Goal: Transaction & Acquisition: Download file/media

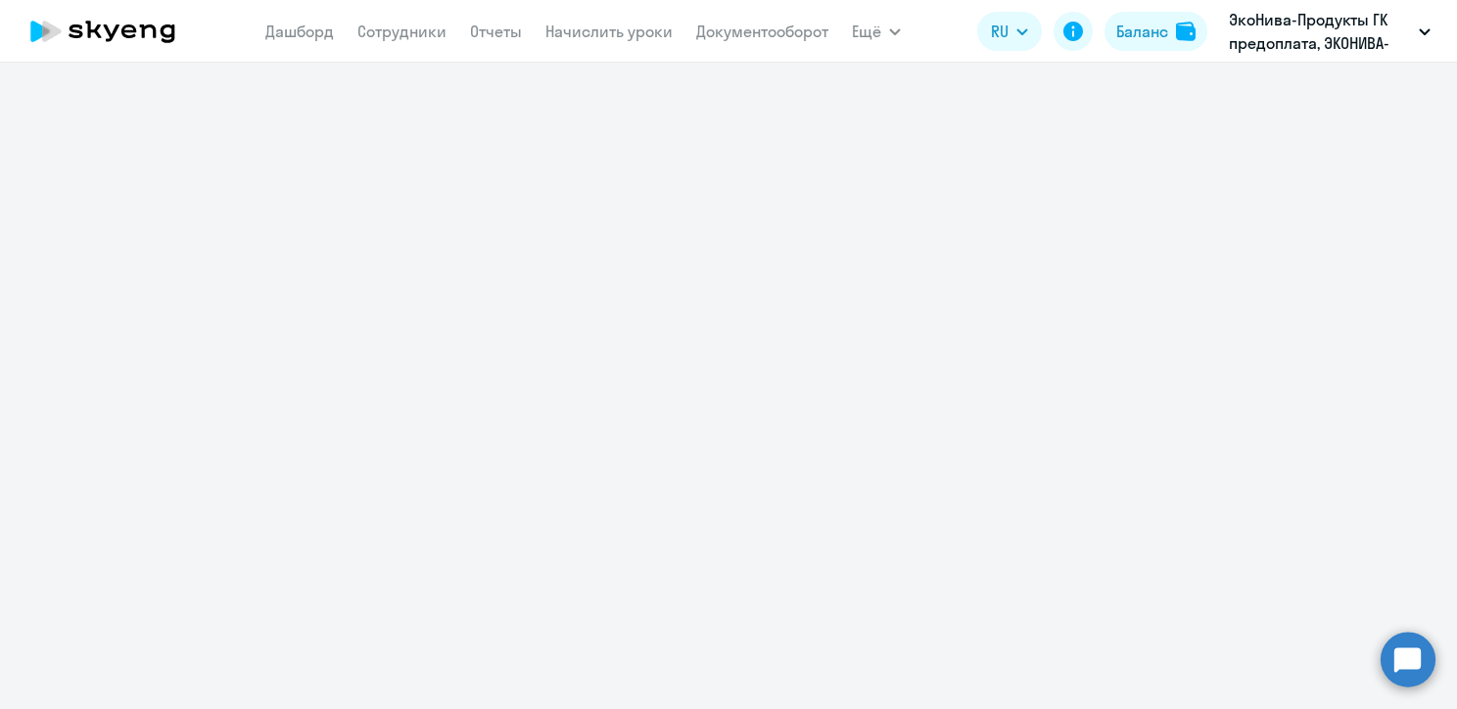
click at [314, 422] on div at bounding box center [728, 386] width 1457 height 646
click at [790, 26] on link "Документооборот" at bounding box center [762, 32] width 132 height 20
click at [778, 32] on link "Документооборот" at bounding box center [762, 32] width 132 height 20
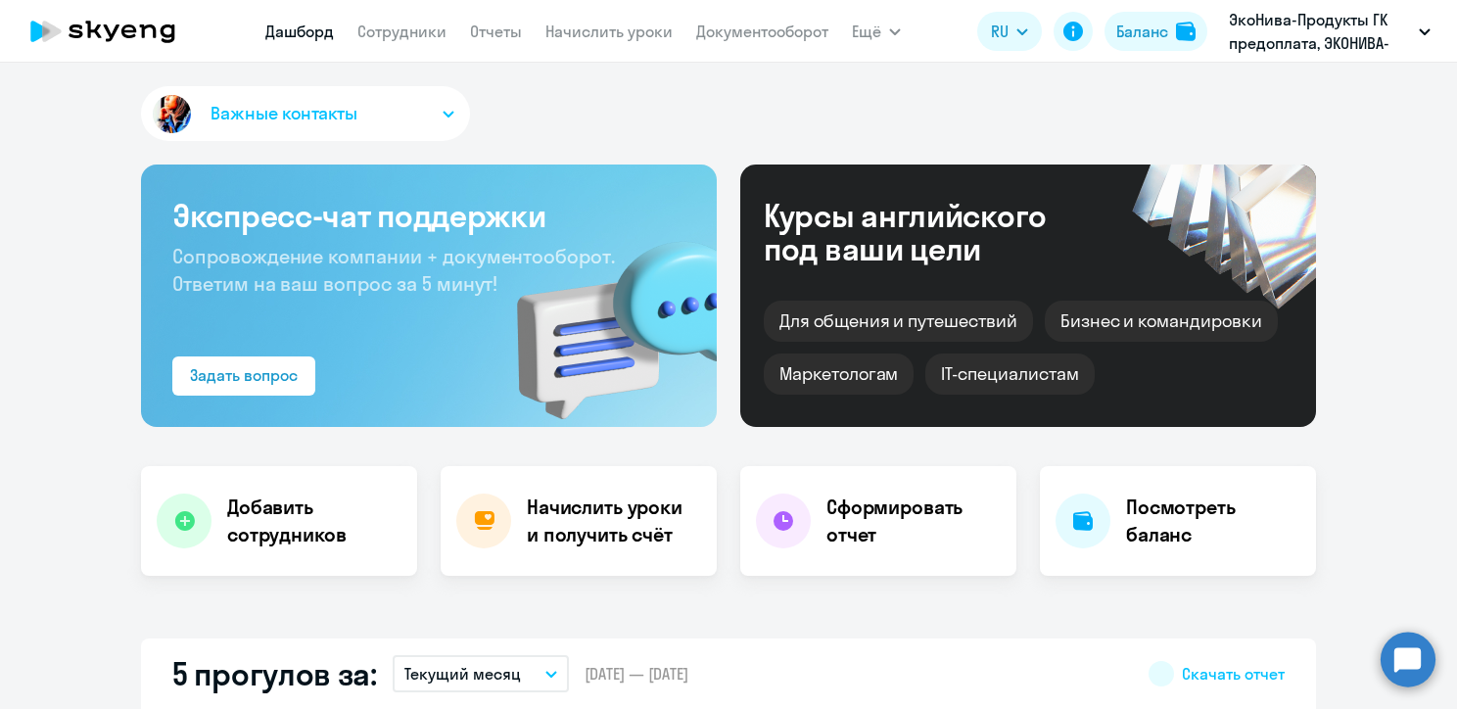
select select "30"
click at [702, 26] on link "Документооборот" at bounding box center [762, 32] width 132 height 20
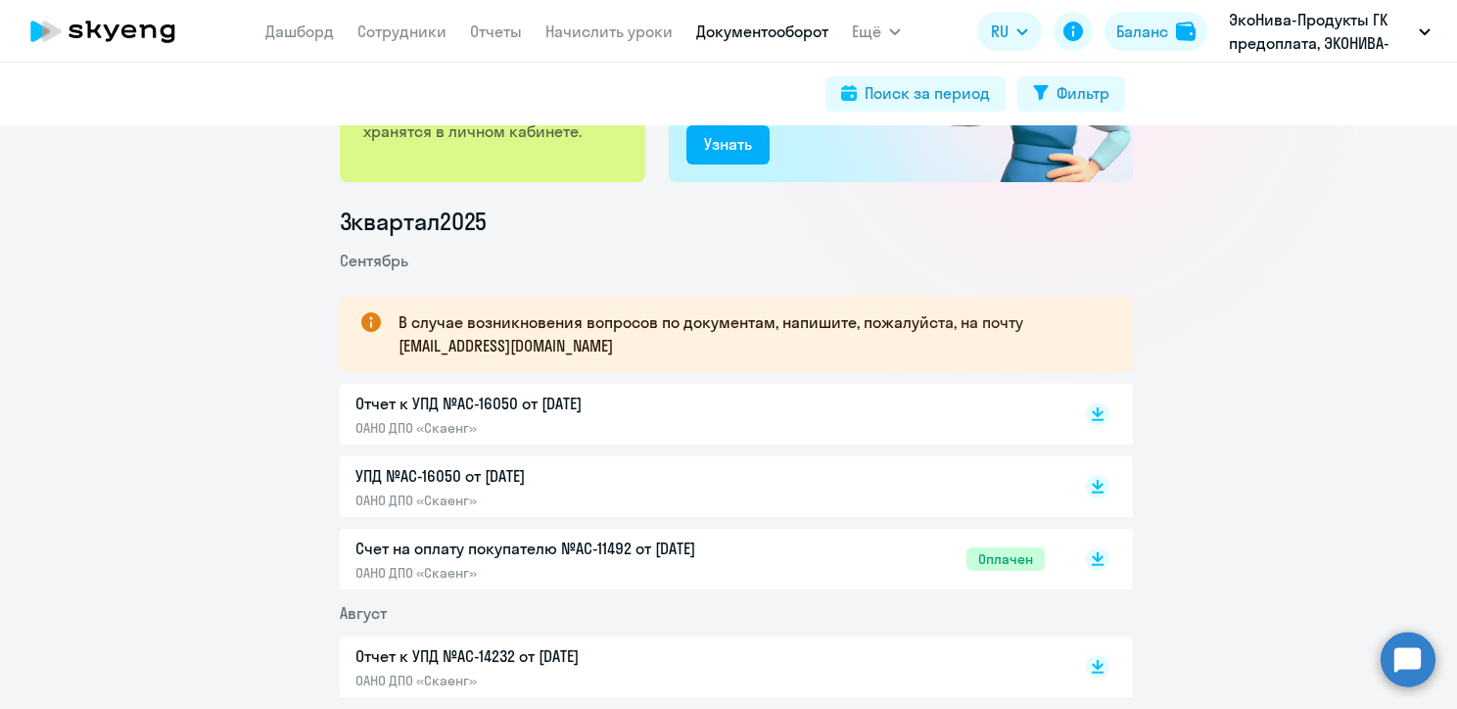
scroll to position [294, 0]
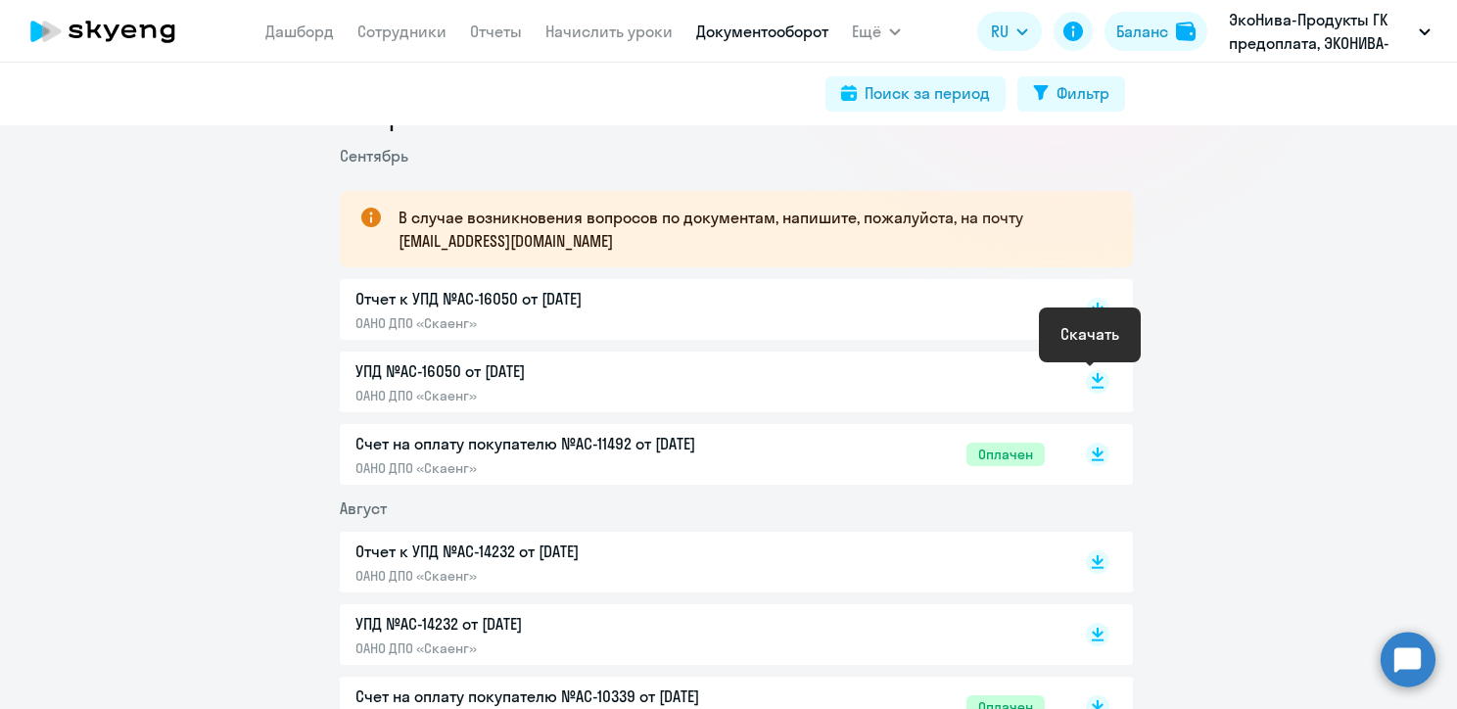
click at [1092, 376] on icon at bounding box center [1098, 378] width 12 height 10
click at [1092, 305] on icon at bounding box center [1098, 306] width 12 height 10
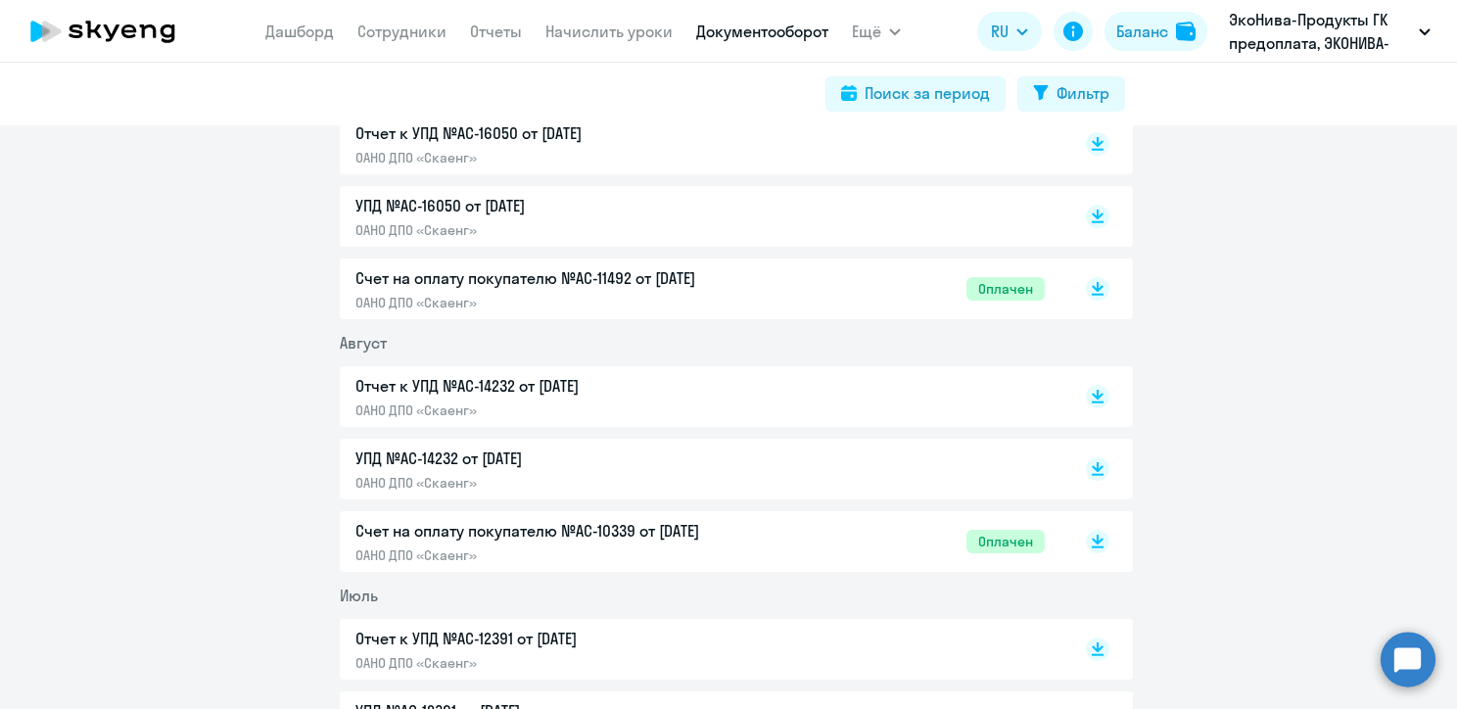
scroll to position [490, 0]
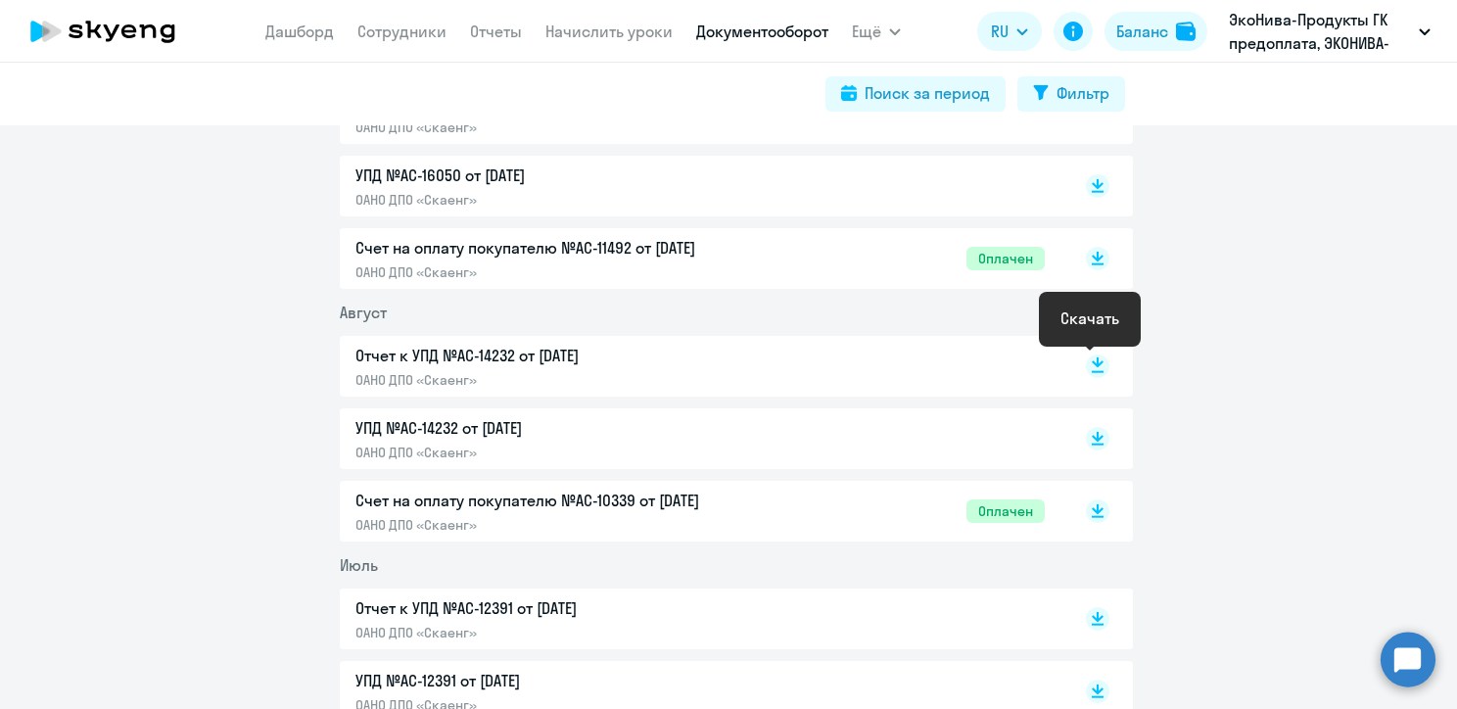
click at [1092, 363] on icon at bounding box center [1098, 362] width 12 height 10
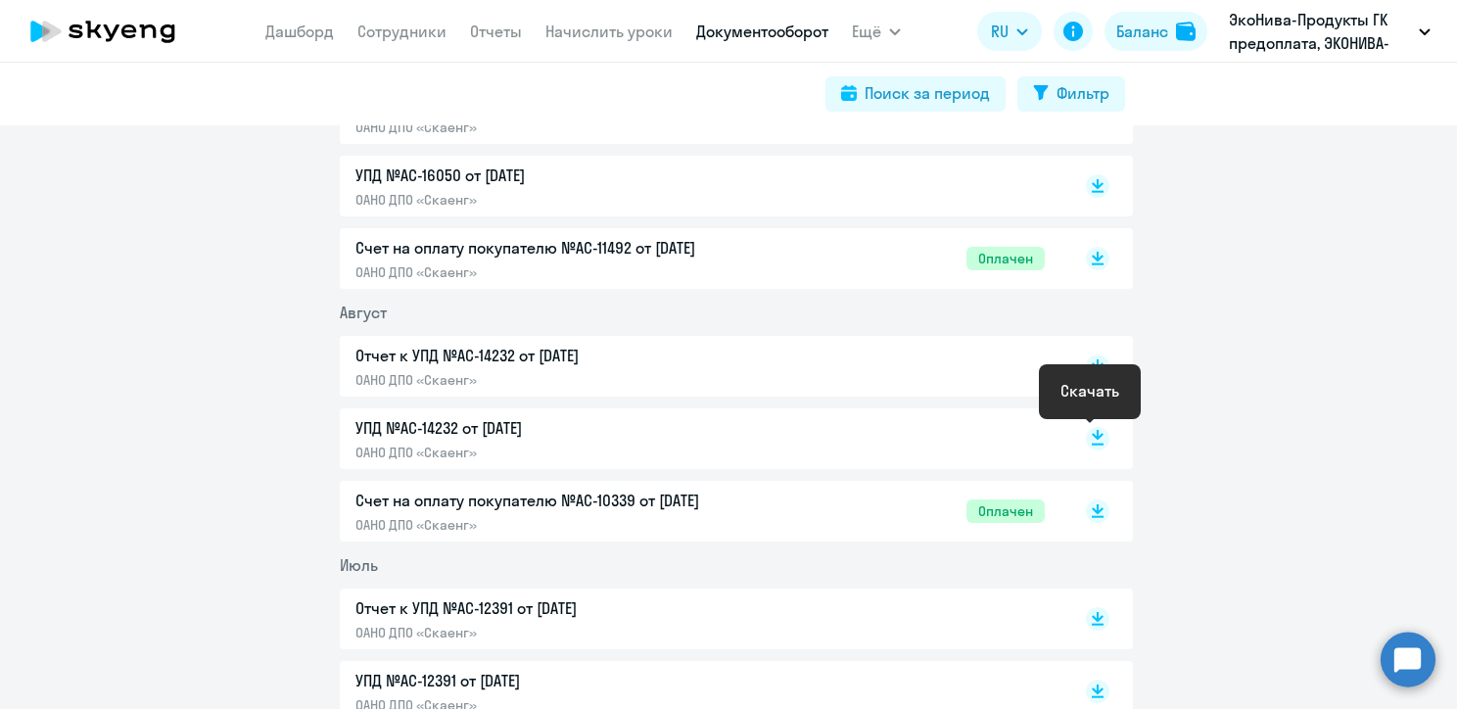
click at [1092, 435] on icon at bounding box center [1098, 435] width 12 height 10
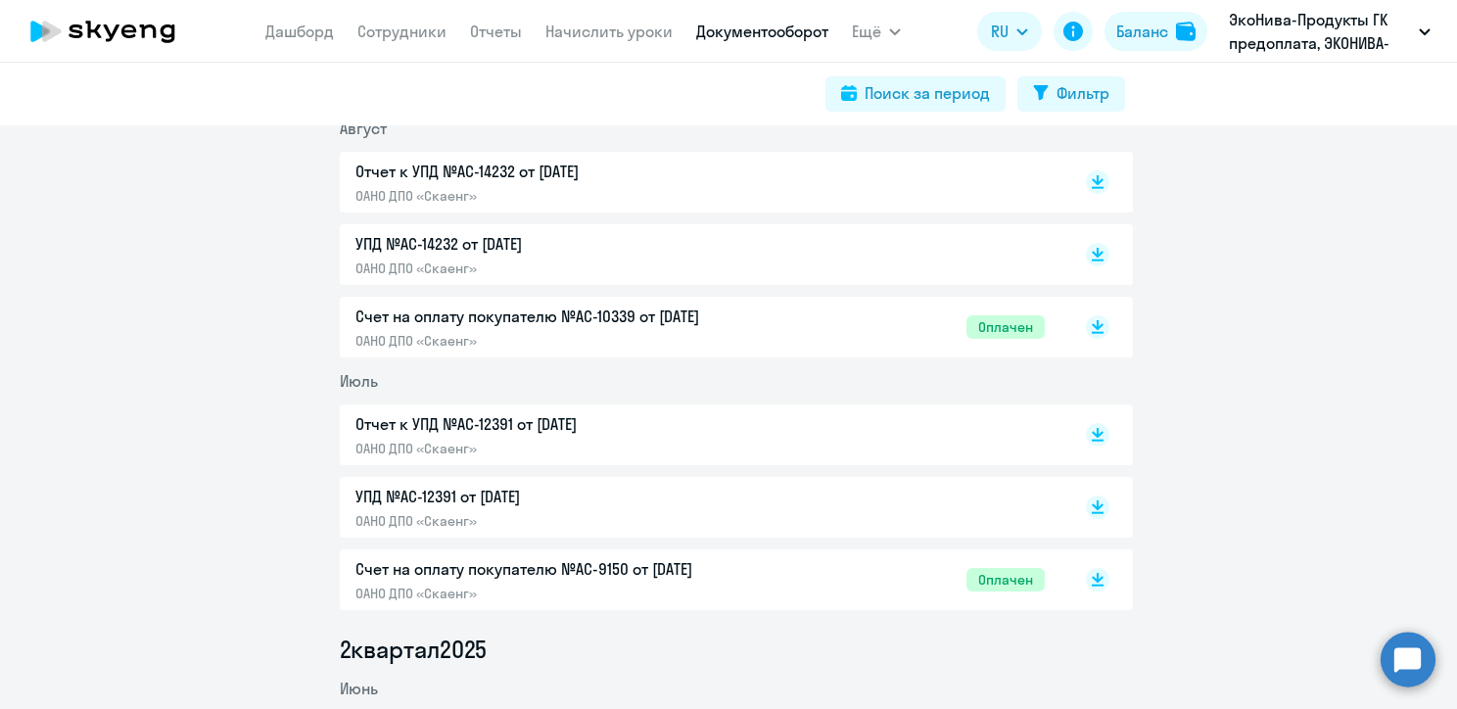
scroll to position [685, 0]
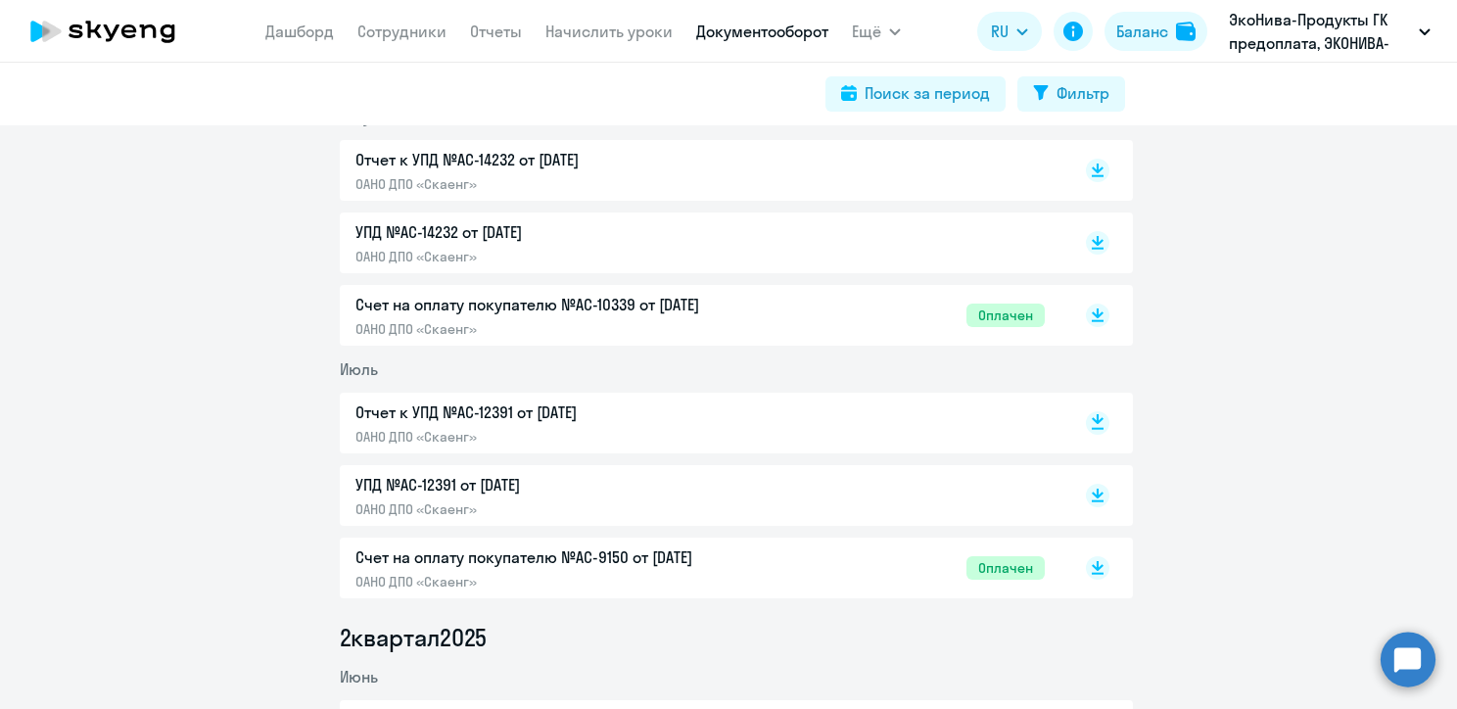
click at [1086, 416] on rect at bounding box center [1097, 422] width 23 height 23
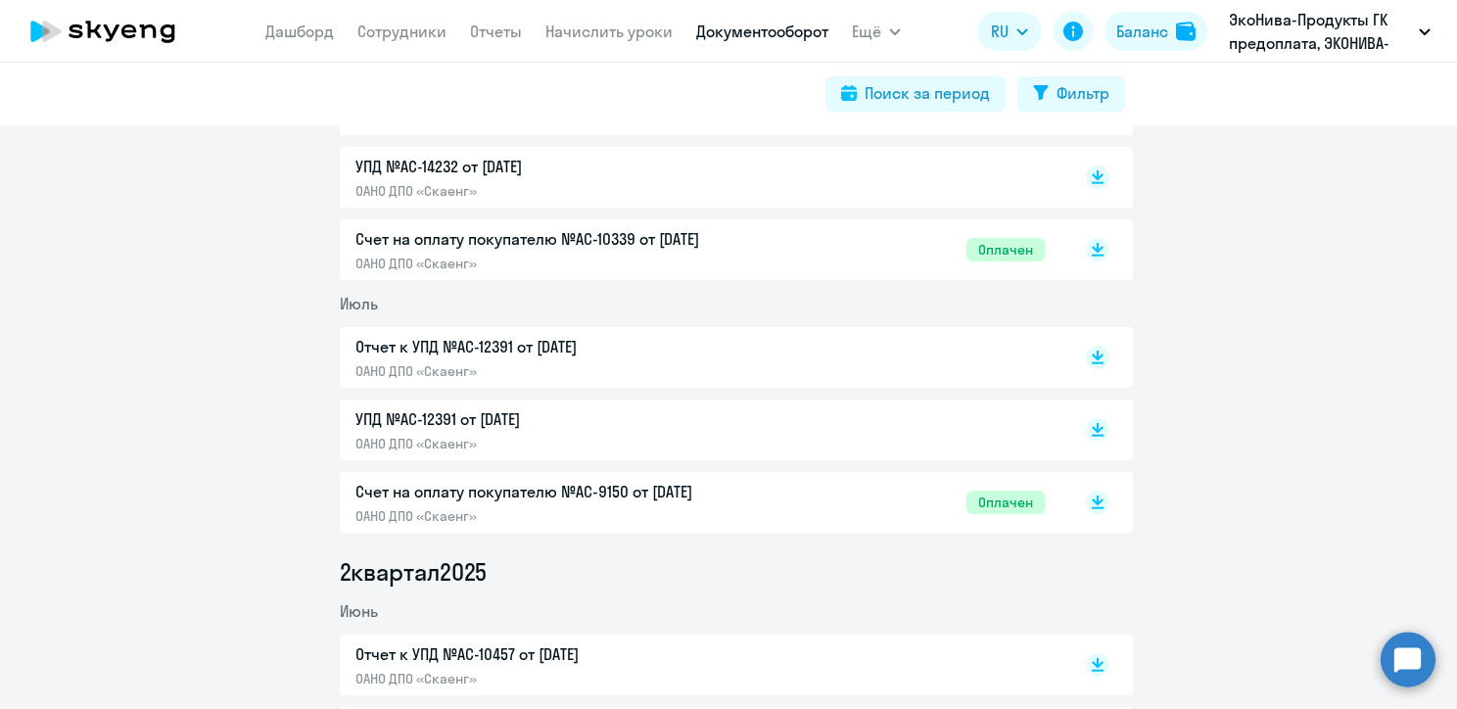
scroll to position [783, 0]
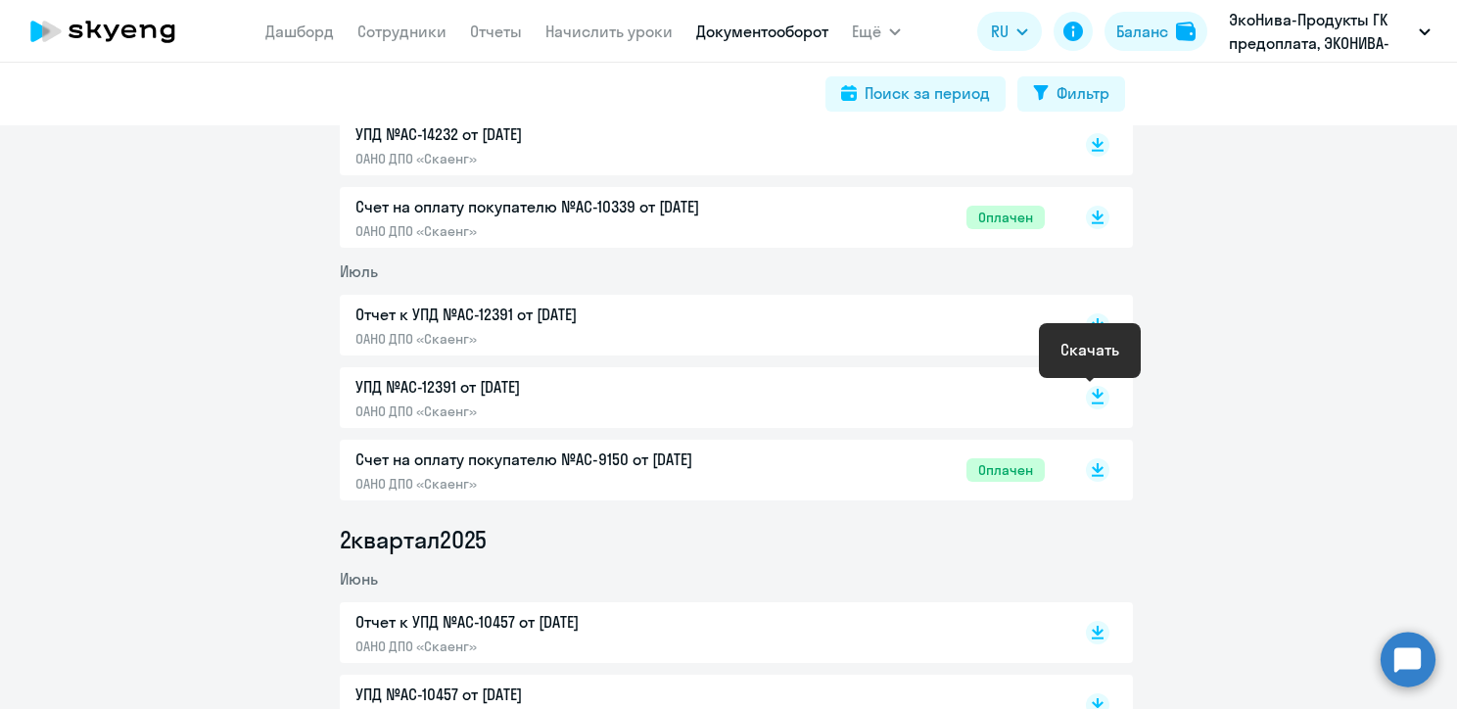
click at [1093, 392] on rect at bounding box center [1097, 397] width 23 height 23
